Goal: Information Seeking & Learning: Learn about a topic

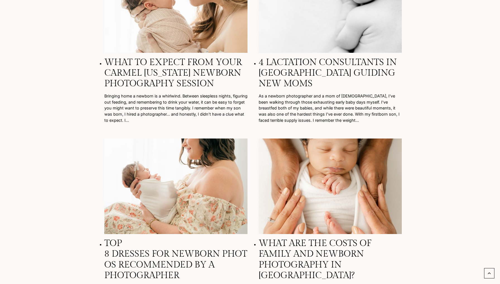
scroll to position [171, 0]
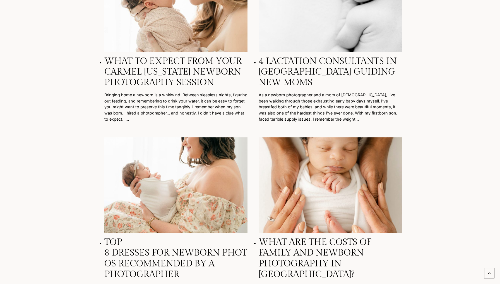
click at [137, 36] on img "What to Expect from Your Carmel Indiana Newborn Photography Session" at bounding box center [175, 3] width 143 height 95
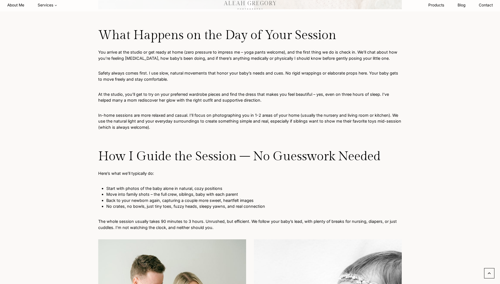
scroll to position [793, 0]
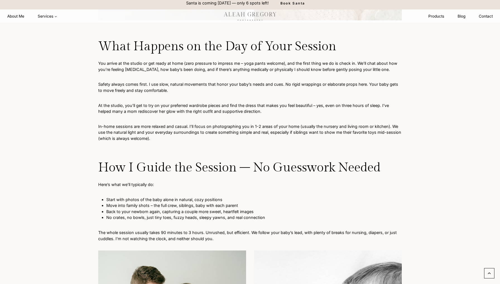
drag, startPoint x: 102, startPoint y: 44, endPoint x: 221, endPoint y: 180, distance: 180.0
click at [221, 180] on div "Bringing home a newborn is a whirlwind. Between sleepless nights, figuring out …" at bounding box center [249, 203] width 303 height 1732
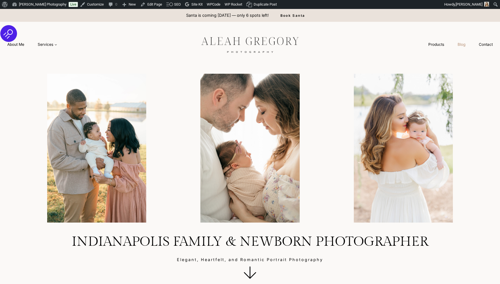
click at [460, 45] on link "Blog" at bounding box center [461, 44] width 21 height 10
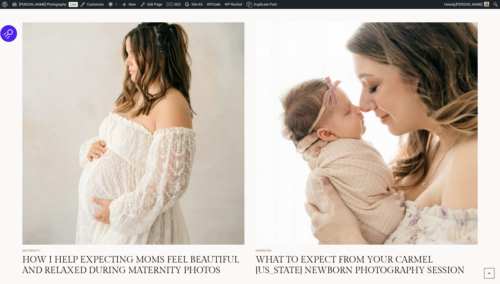
scroll to position [448, 0]
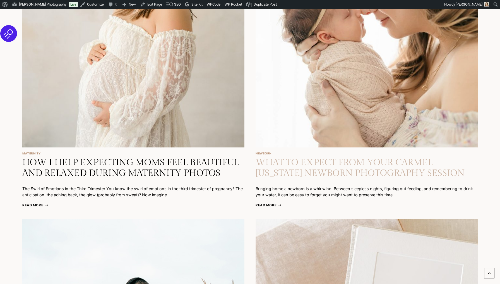
click at [313, 163] on link "What to Expect from Your Carmel [US_STATE] Newborn Photography Session" at bounding box center [359, 167] width 209 height 21
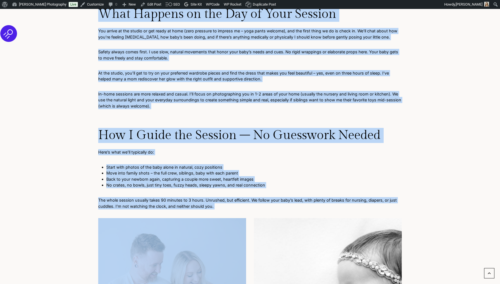
scroll to position [840, 0]
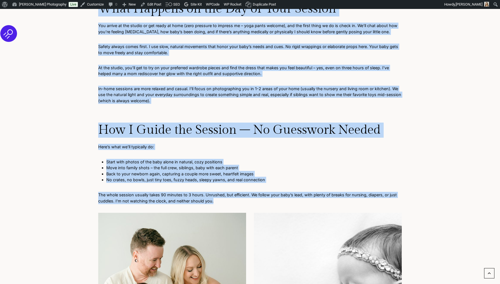
drag, startPoint x: 100, startPoint y: 78, endPoint x: 229, endPoint y: 195, distance: 174.5
click at [229, 195] on div "Bringing home a newborn is a whirlwind. Between sleepless nights, figuring out …" at bounding box center [249, 166] width 303 height 1732
copy div "A Gentle Beginning: Planning Your Session You’re not supposed to have it all fi…"
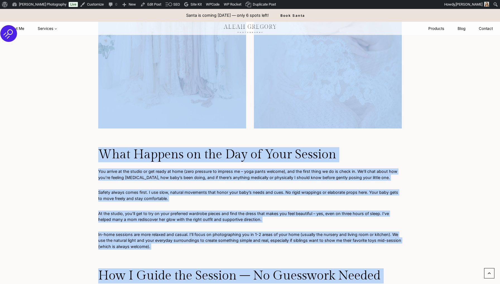
scroll to position [563, 0]
